Goal: Information Seeking & Learning: Learn about a topic

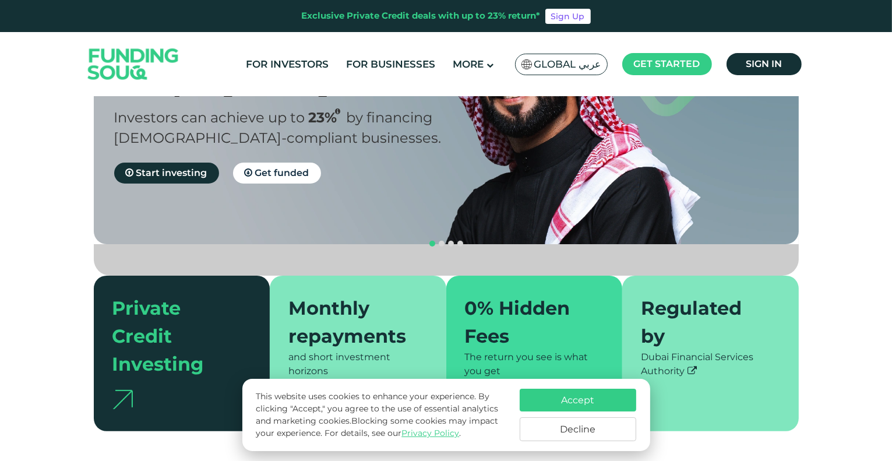
scroll to position [175, 0]
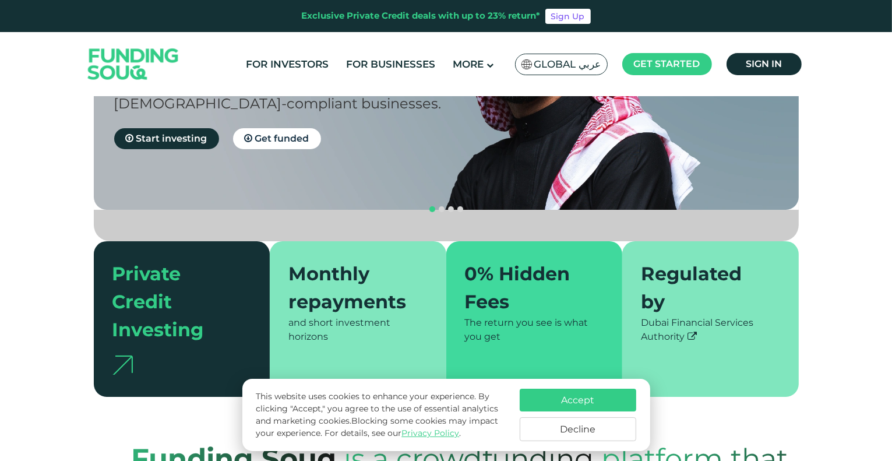
click at [617, 401] on button "Accept" at bounding box center [578, 400] width 117 height 23
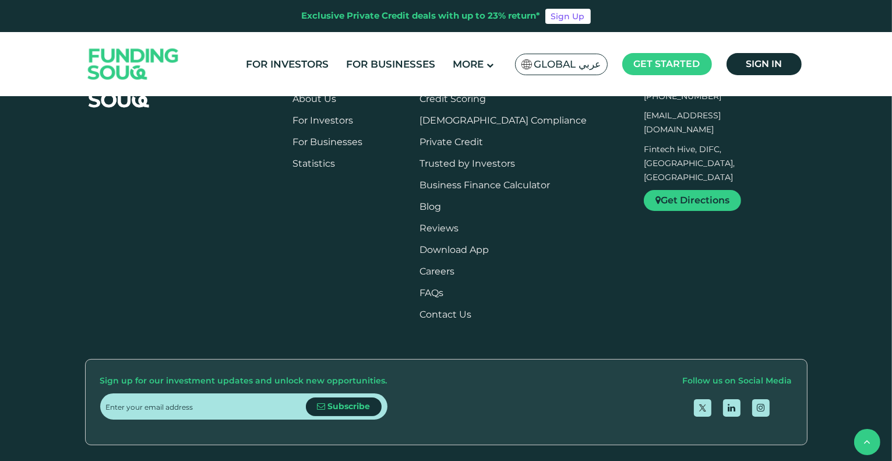
scroll to position [1398, 0]
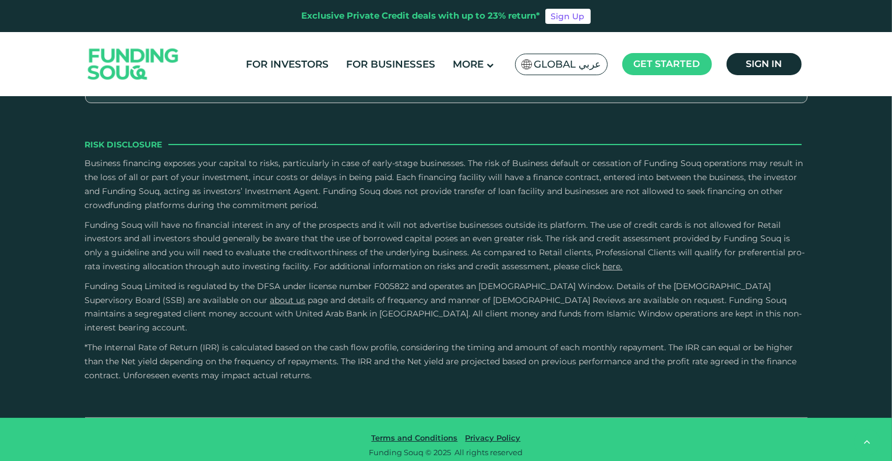
type tc-range-slider "4"
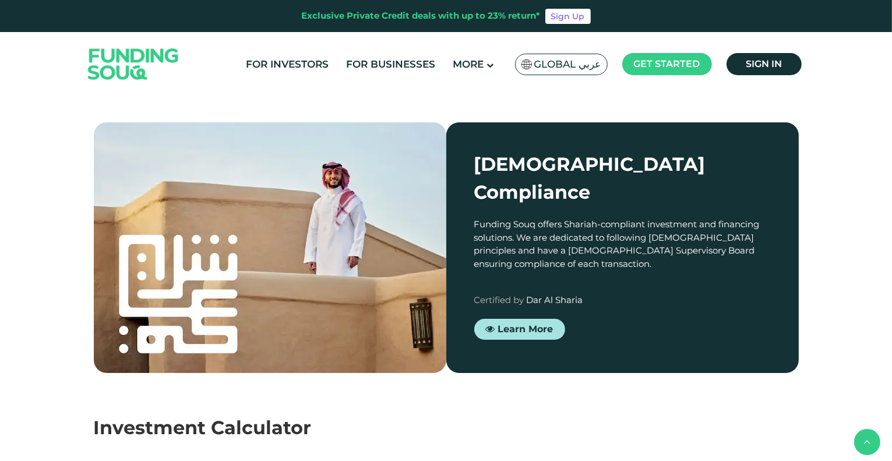
scroll to position [1107, 0]
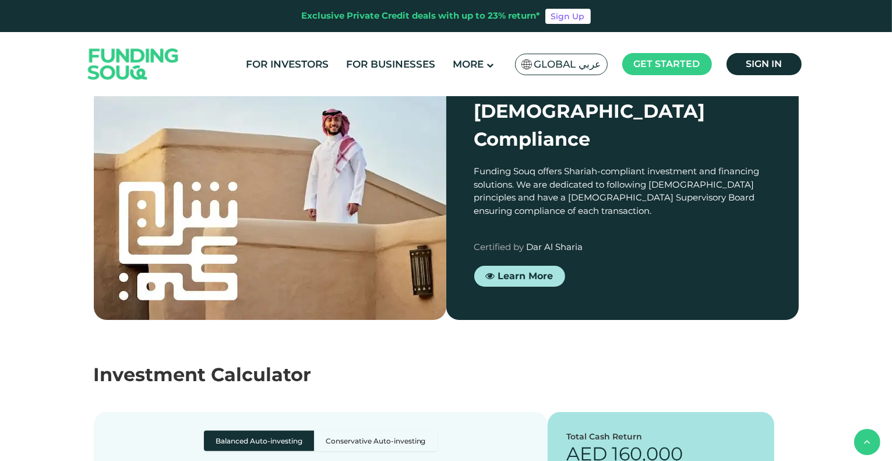
scroll to position [1165, 0]
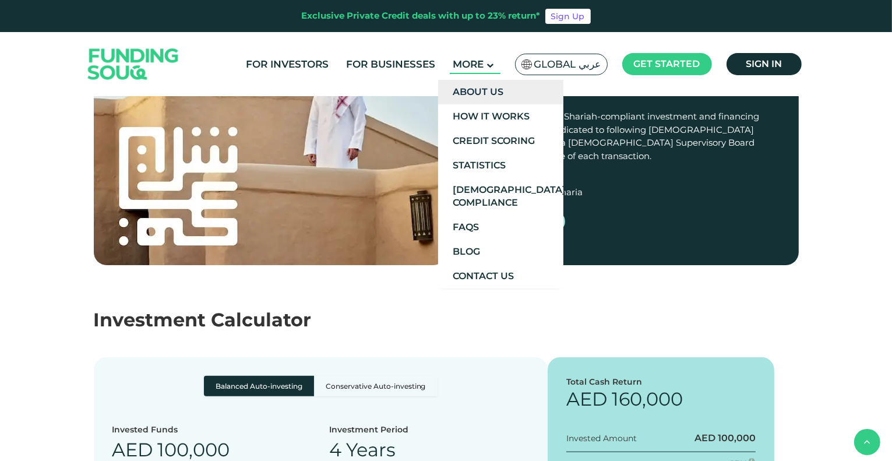
click at [485, 91] on link "About Us" at bounding box center [500, 92] width 125 height 24
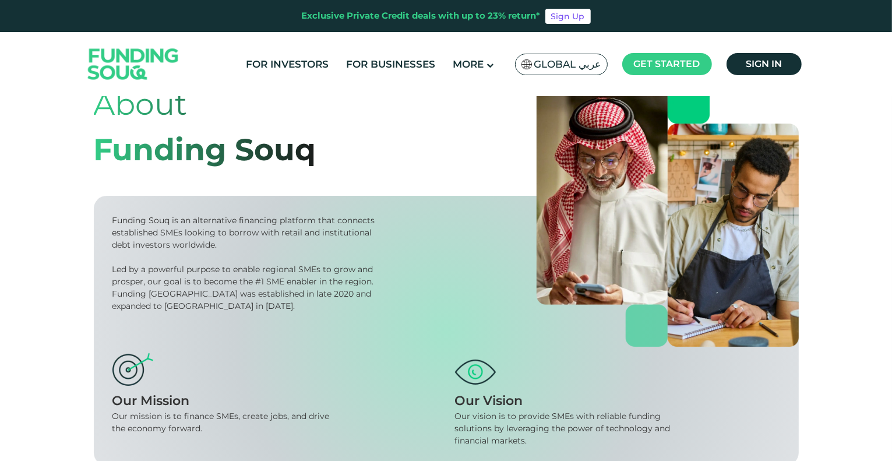
scroll to position [117, 0]
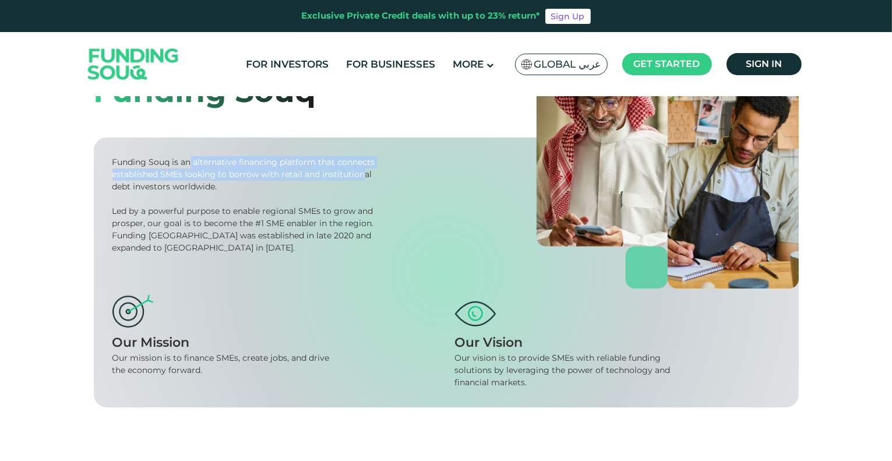
drag, startPoint x: 191, startPoint y: 165, endPoint x: 361, endPoint y: 172, distance: 170.3
click at [361, 172] on div "Funding Souq is an alternative financing platform that connects established SME…" at bounding box center [245, 174] width 267 height 37
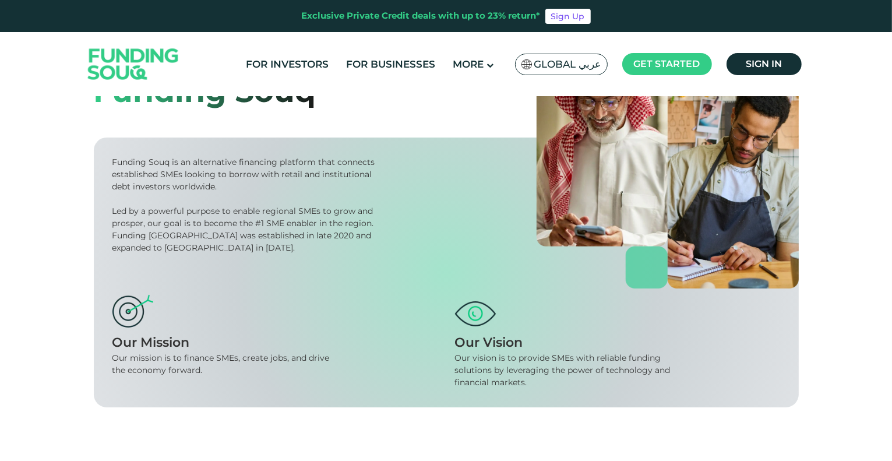
click at [317, 182] on div "Funding Souq is an alternative financing platform that connects established SME…" at bounding box center [245, 174] width 267 height 37
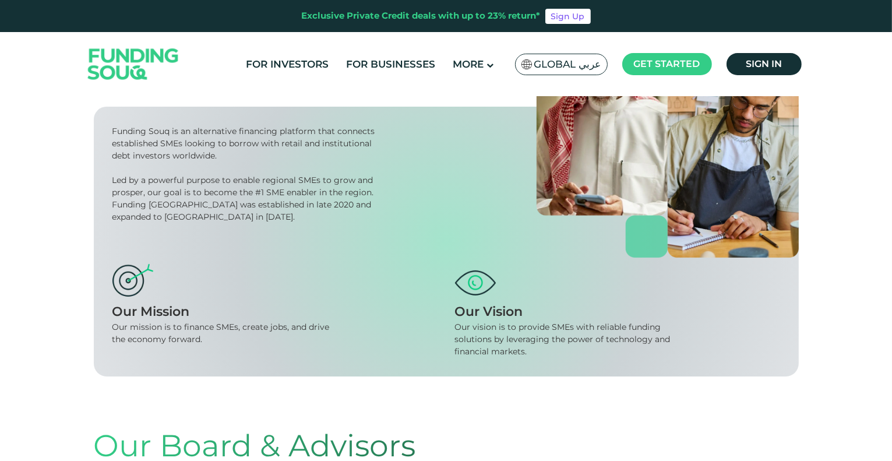
scroll to position [175, 0]
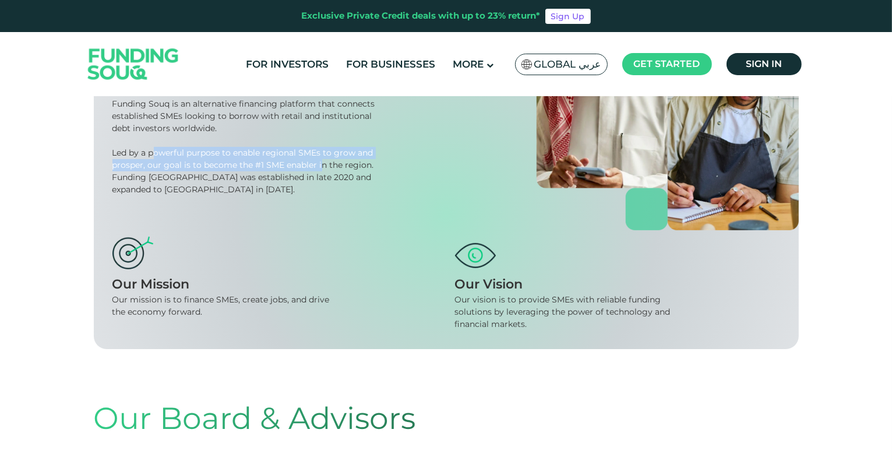
drag, startPoint x: 151, startPoint y: 158, endPoint x: 322, endPoint y: 166, distance: 170.9
click at [322, 166] on div "Led by a powerful purpose to enable regional SMEs to grow and prosper, our goal…" at bounding box center [245, 171] width 267 height 49
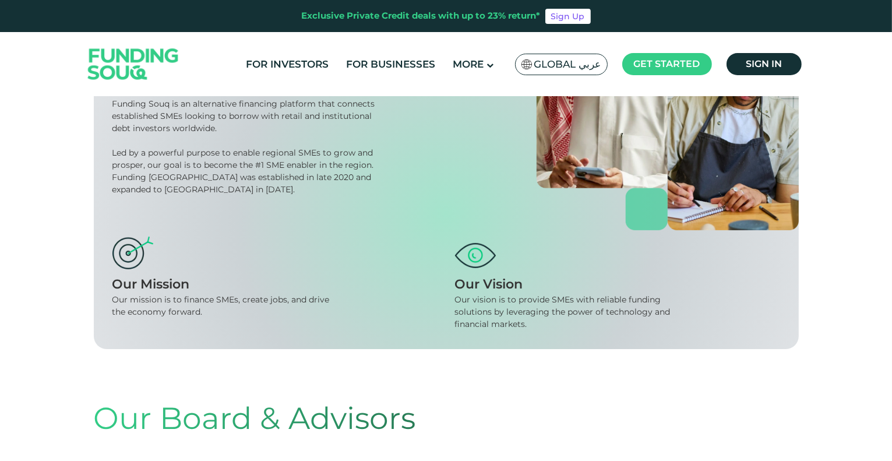
click at [244, 186] on div "Led by a powerful purpose to enable regional SMEs to grow and prosper, our goal…" at bounding box center [245, 171] width 267 height 49
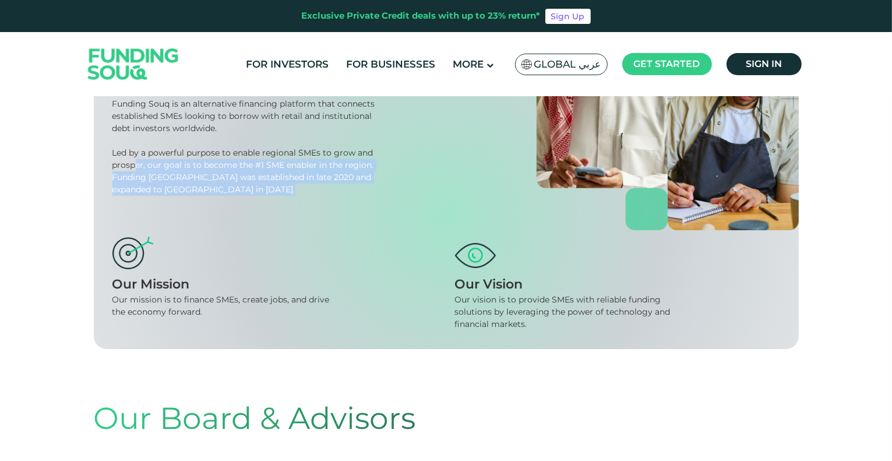
drag, startPoint x: 270, startPoint y: 196, endPoint x: 151, endPoint y: 170, distance: 122.4
click at [135, 160] on div "Funding Souq is an alternative financing platform that connects established SME…" at bounding box center [446, 214] width 705 height 270
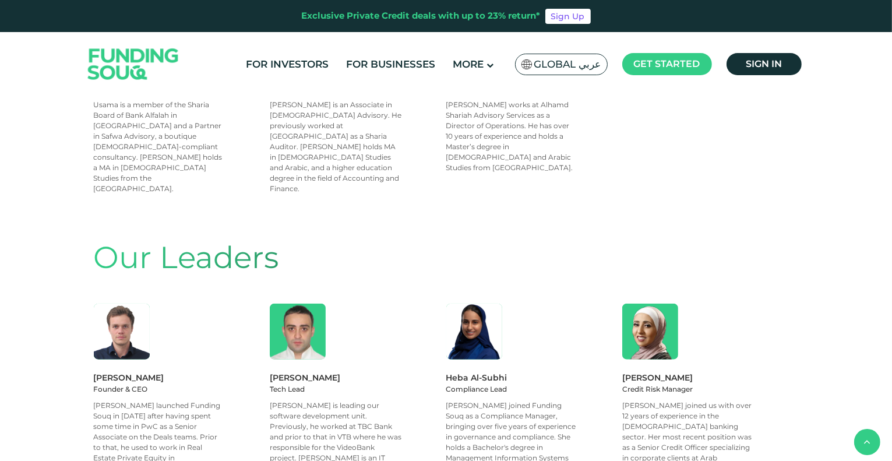
scroll to position [990, 0]
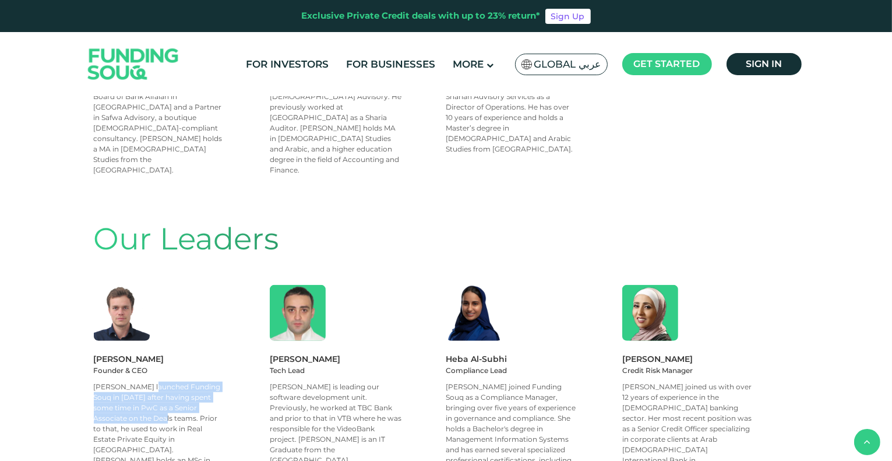
drag, startPoint x: 105, startPoint y: 300, endPoint x: 206, endPoint y: 317, distance: 102.3
click at [206, 382] on div "[PERSON_NAME] launched Funding Souq in [DATE] after having spent some time in P…" at bounding box center [160, 434] width 132 height 105
click at [207, 382] on div "[PERSON_NAME] launched Funding Souq in [DATE] after having spent some time in P…" at bounding box center [160, 434] width 132 height 105
drag, startPoint x: 117, startPoint y: 322, endPoint x: 219, endPoint y: 330, distance: 102.9
click at [219, 382] on div "[PERSON_NAME] launched Funding Souq in [DATE] after having spent some time in P…" at bounding box center [160, 434] width 132 height 105
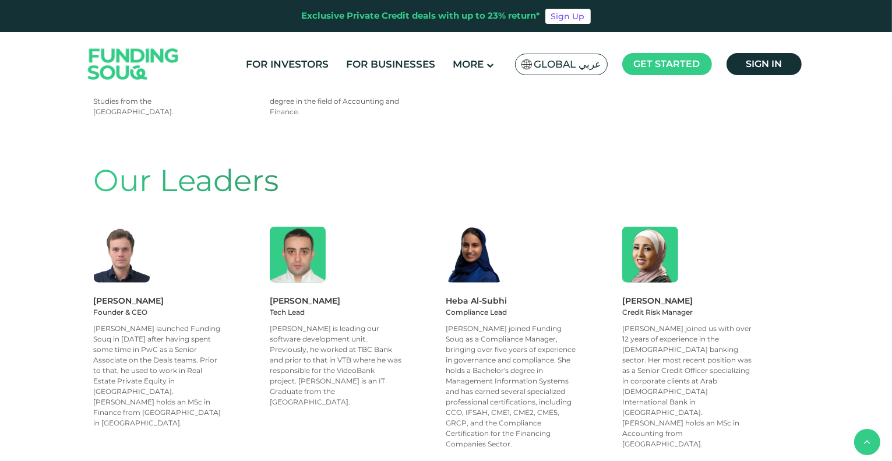
scroll to position [1107, 0]
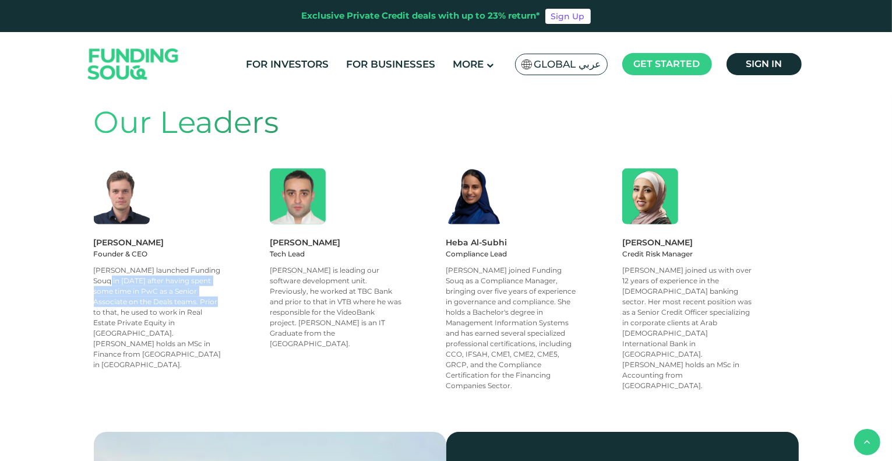
drag, startPoint x: 144, startPoint y: 211, endPoint x: 179, endPoint y: 184, distance: 44.8
click at [179, 265] on div "[PERSON_NAME] launched Funding Souq in [DATE] after having spent some time in P…" at bounding box center [160, 317] width 132 height 105
click at [168, 265] on div "[PERSON_NAME] launched Funding Souq in [DATE] after having spent some time in P…" at bounding box center [160, 317] width 132 height 105
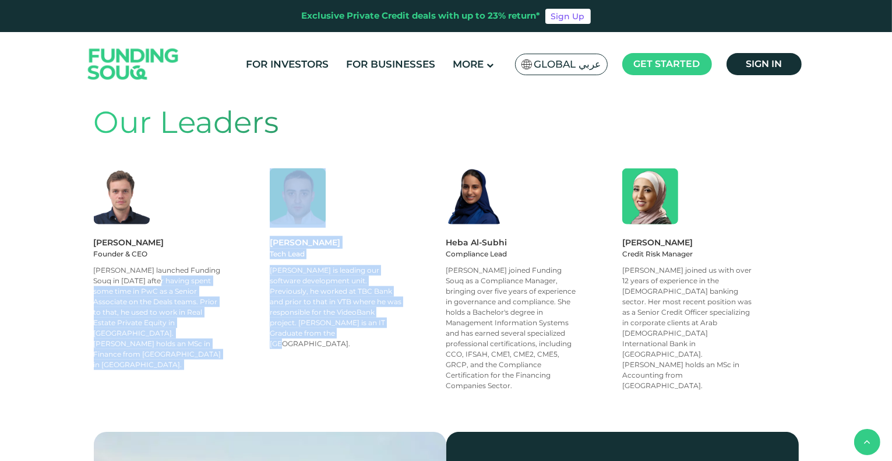
drag, startPoint x: 112, startPoint y: 193, endPoint x: 393, endPoint y: 237, distance: 284.2
click at [393, 237] on div "[PERSON_NAME] Founder & CEO [PERSON_NAME] launched Funding Souq in [DATE] after…" at bounding box center [446, 279] width 705 height 223
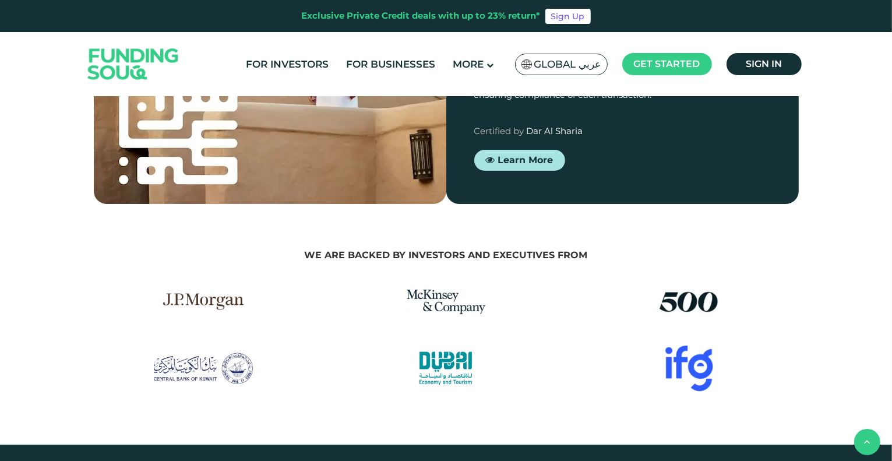
scroll to position [1573, 0]
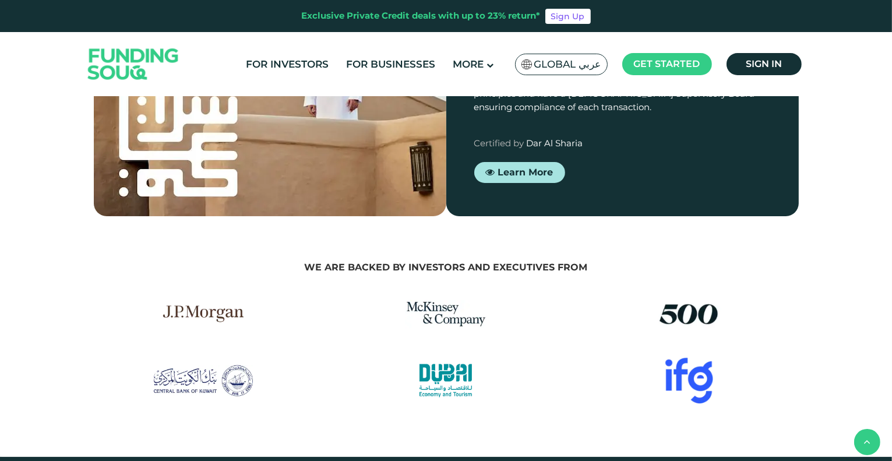
drag, startPoint x: 390, startPoint y: 175, endPoint x: 549, endPoint y: 175, distance: 159.0
click at [549, 262] on span "We are backed by investors and executives from" at bounding box center [446, 267] width 283 height 11
click at [544, 257] on div "We are backed by investors and executives from" at bounding box center [446, 330] width 722 height 147
drag, startPoint x: 589, startPoint y: 172, endPoint x: 345, endPoint y: 183, distance: 244.3
click at [345, 257] on div "We are backed by investors and executives from" at bounding box center [446, 267] width 705 height 20
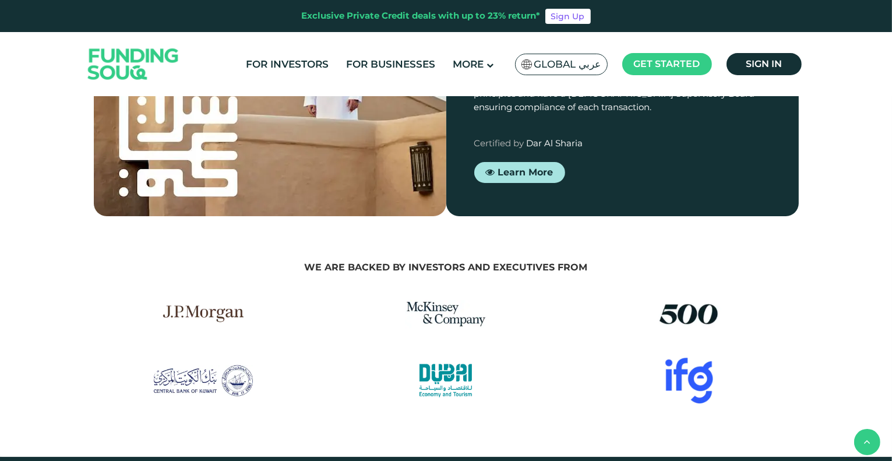
click at [685, 295] on img at bounding box center [689, 314] width 82 height 39
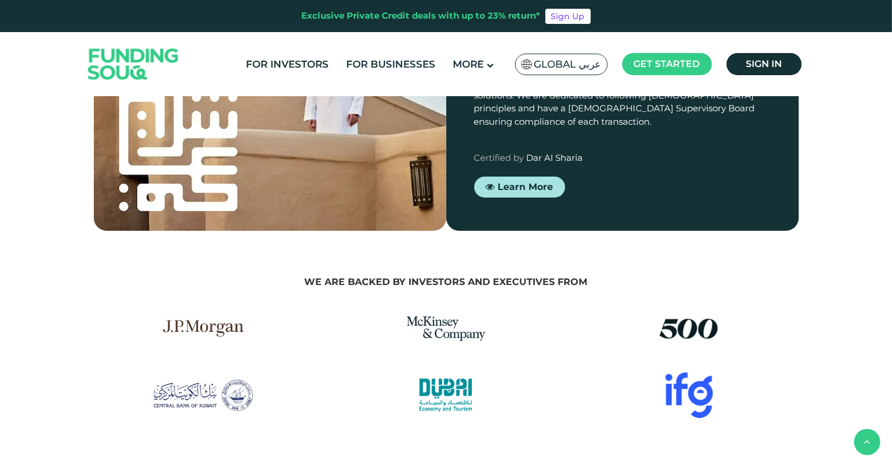
scroll to position [0, 0]
